Goal: Navigation & Orientation: Find specific page/section

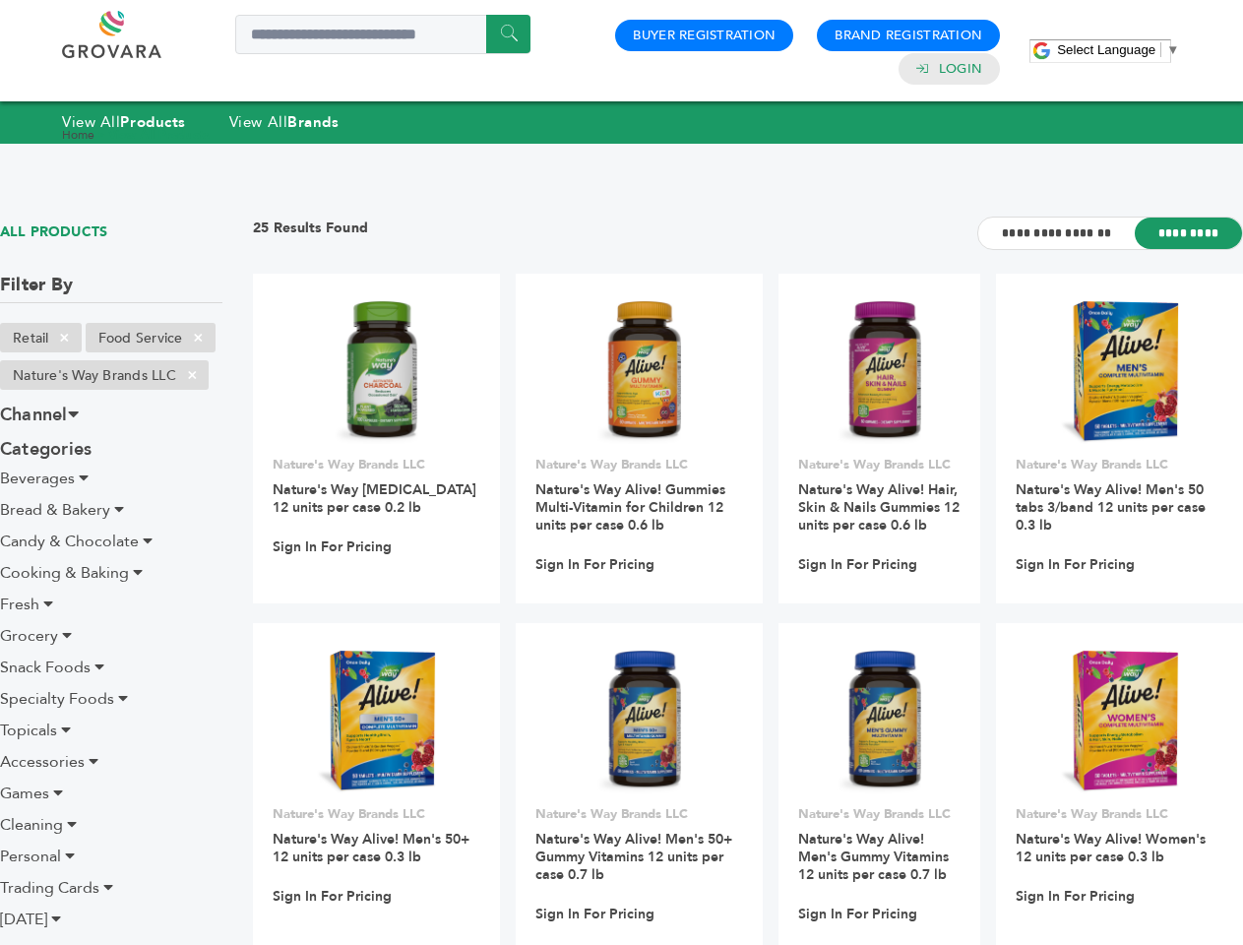
click at [1118, 49] on span "Select Language" at bounding box center [1106, 49] width 98 height 15
click at [65, 338] on span "×" at bounding box center [64, 338] width 32 height 24
click at [199, 338] on ul "Retail × Food Service × Nature's Way Brands LLC ×" at bounding box center [111, 360] width 222 height 75
click at [193, 375] on span "×" at bounding box center [192, 375] width 32 height 24
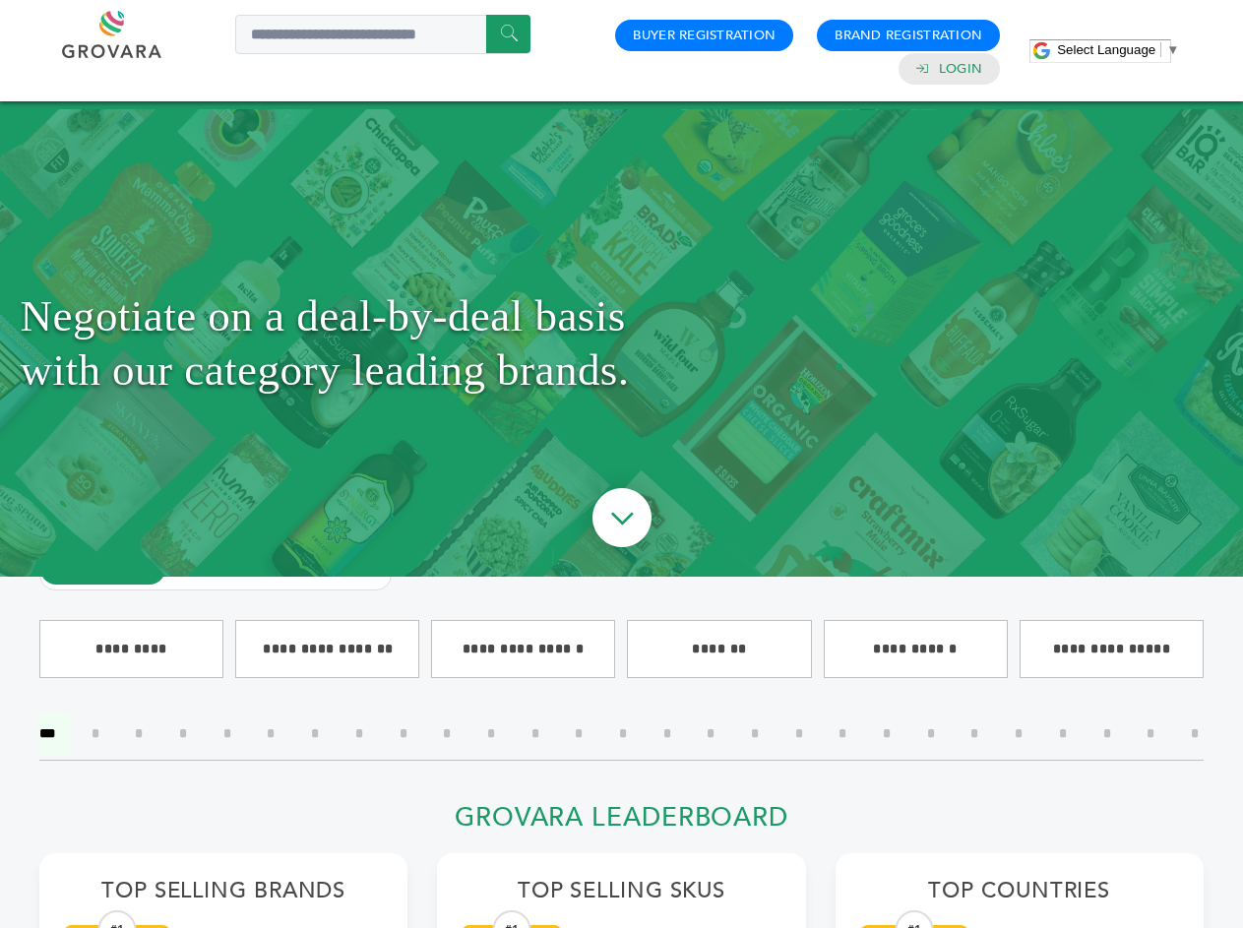
click at [1118, 49] on span "Select Language" at bounding box center [1106, 49] width 98 height 15
